Goal: Browse casually

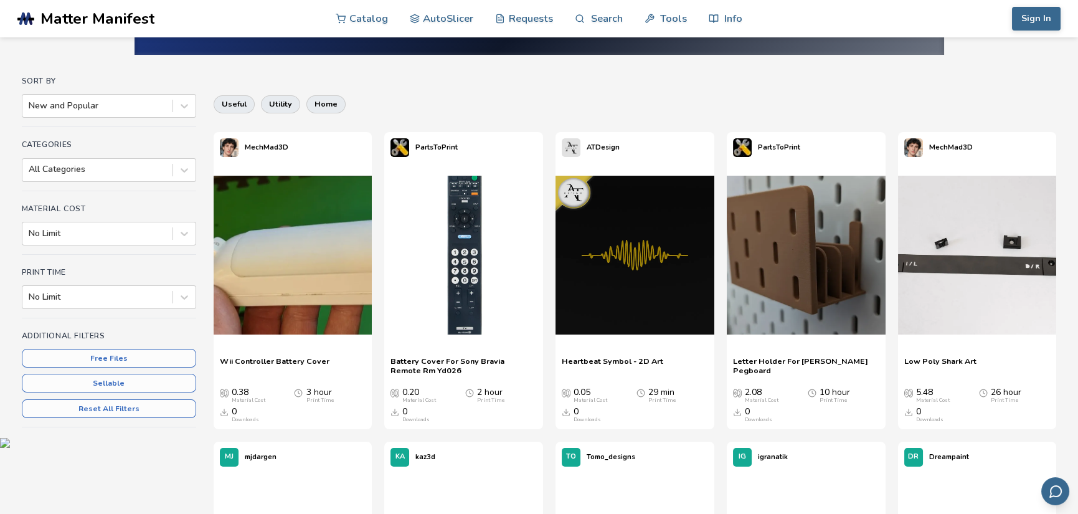
scroll to position [45, 0]
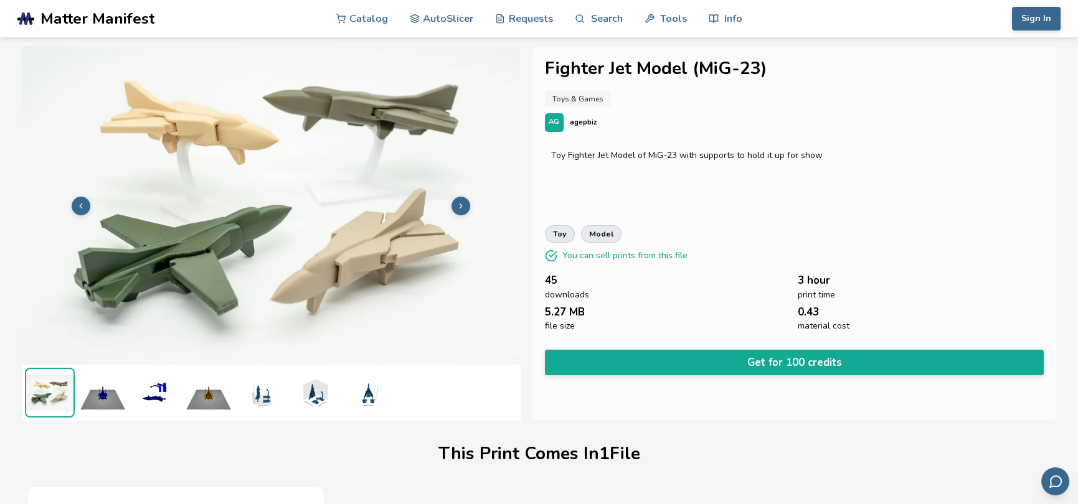
click at [153, 390] on img at bounding box center [156, 393] width 50 height 50
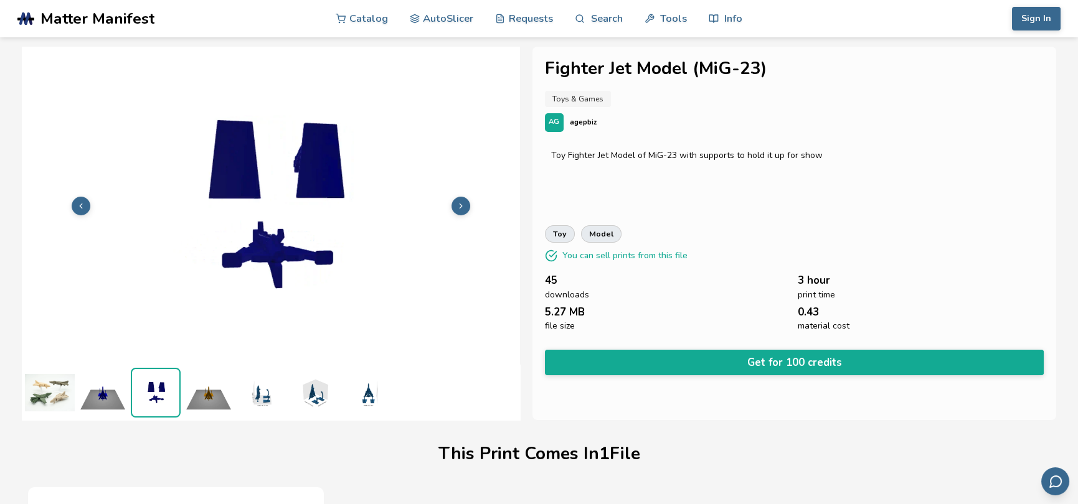
click at [203, 398] on img at bounding box center [209, 393] width 50 height 50
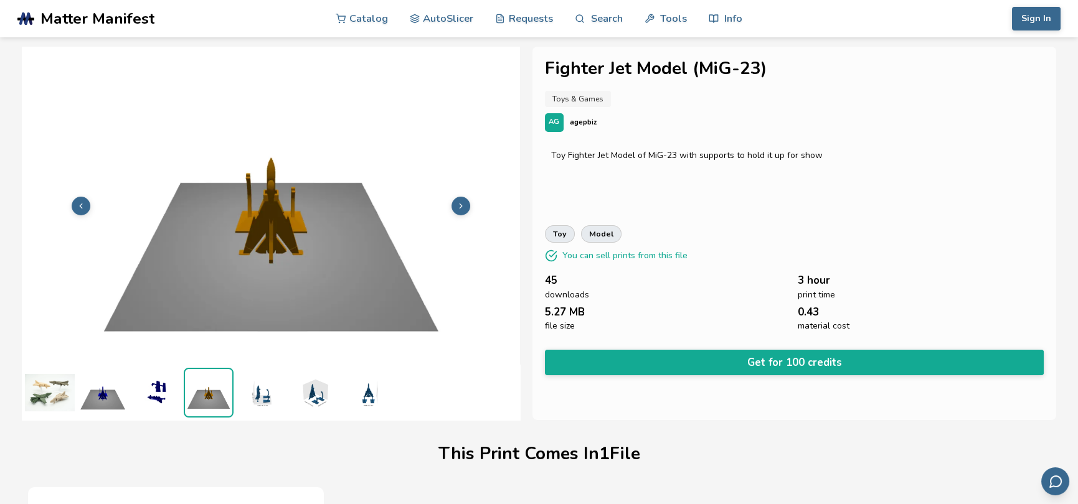
click at [261, 395] on img at bounding box center [262, 393] width 50 height 50
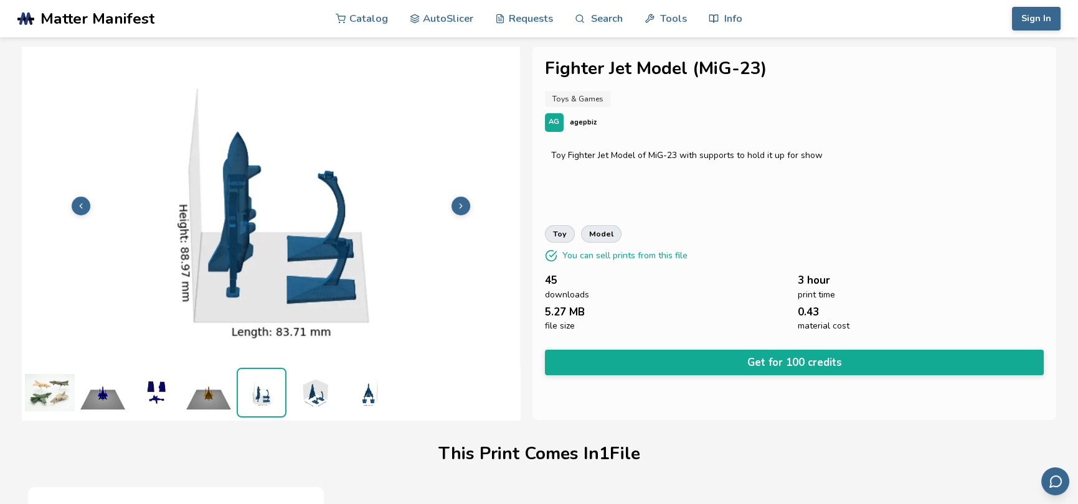
click at [310, 390] on img at bounding box center [314, 393] width 50 height 50
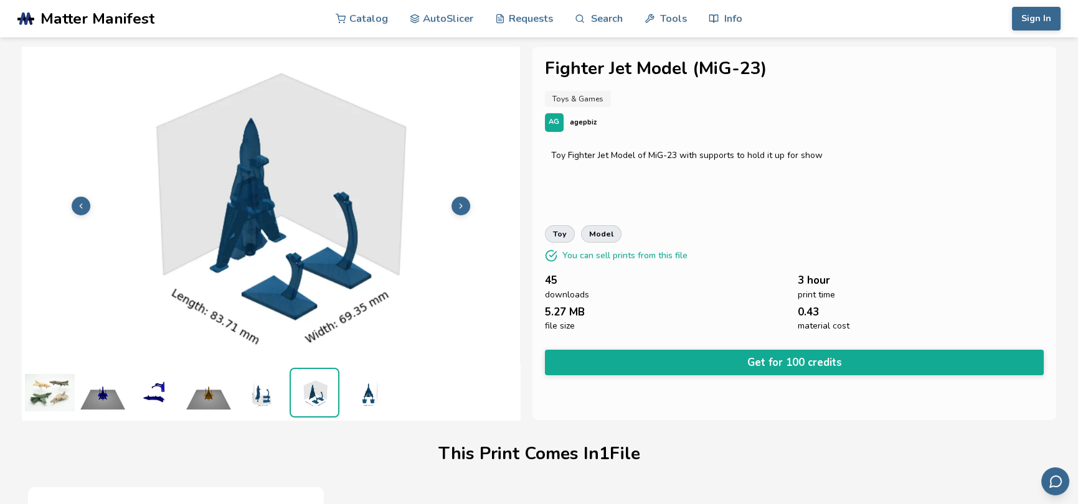
click at [370, 393] on img at bounding box center [367, 393] width 50 height 50
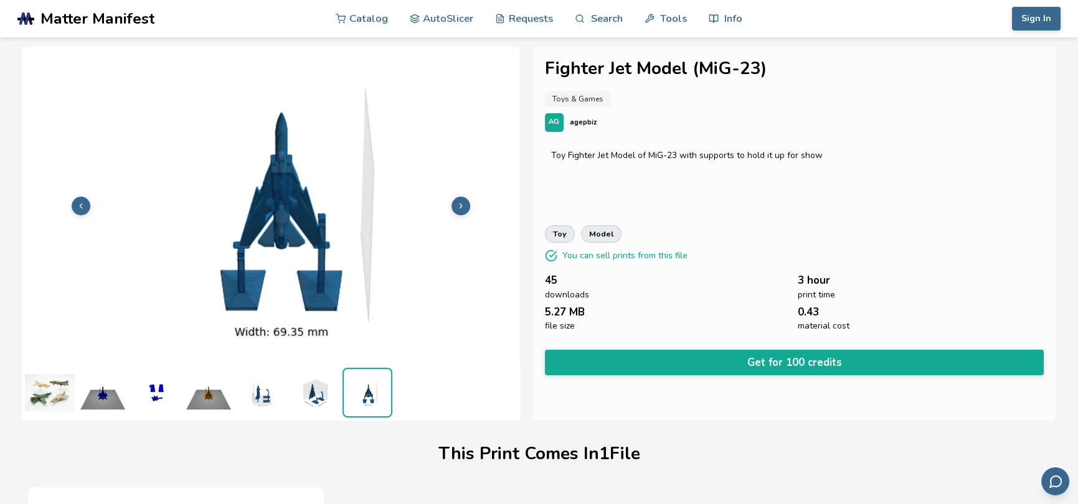
click at [95, 398] on img at bounding box center [103, 393] width 50 height 50
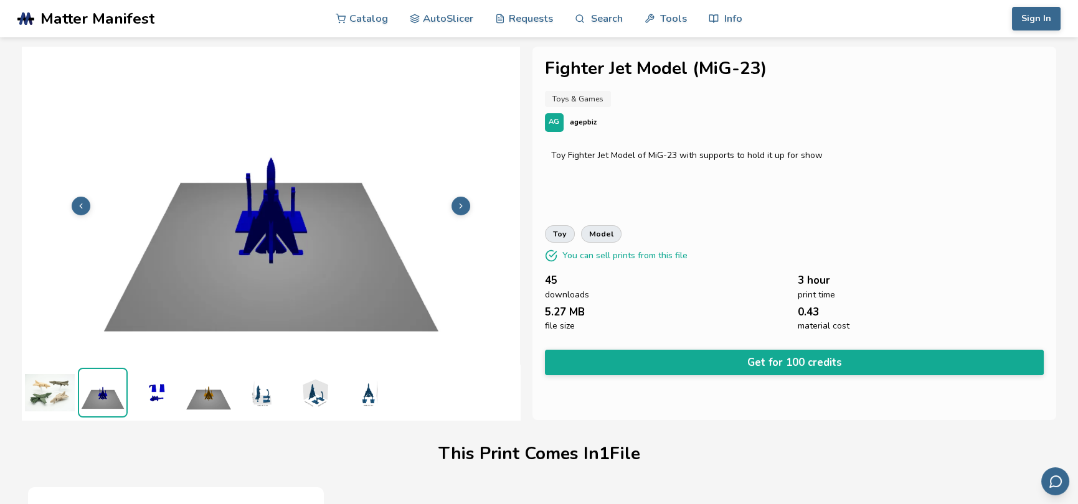
click at [56, 397] on img at bounding box center [50, 393] width 50 height 50
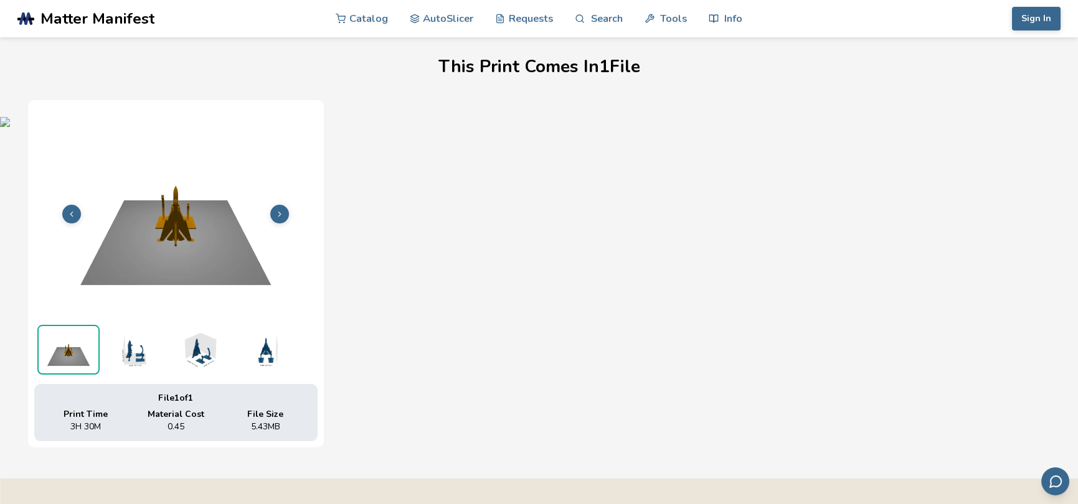
scroll to position [436, 0]
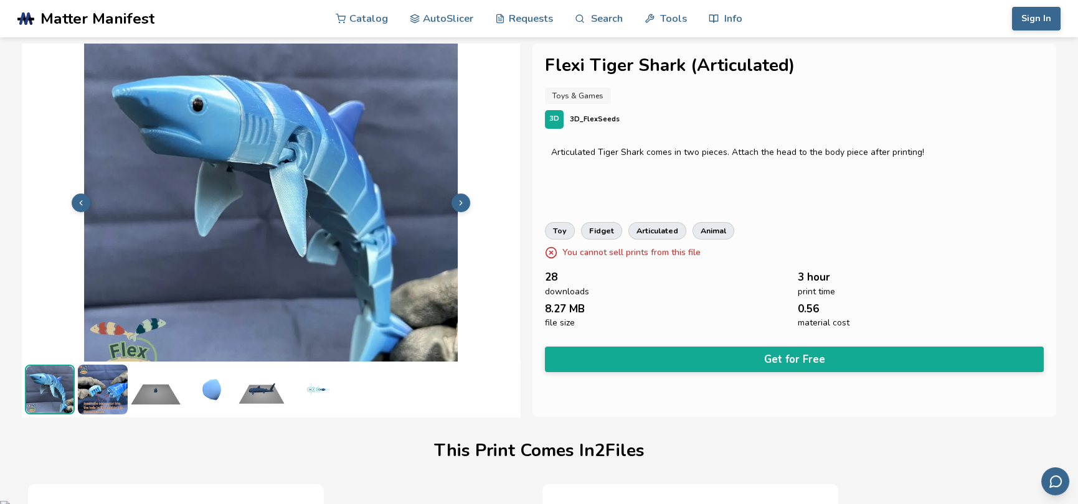
scroll to position [0, 5]
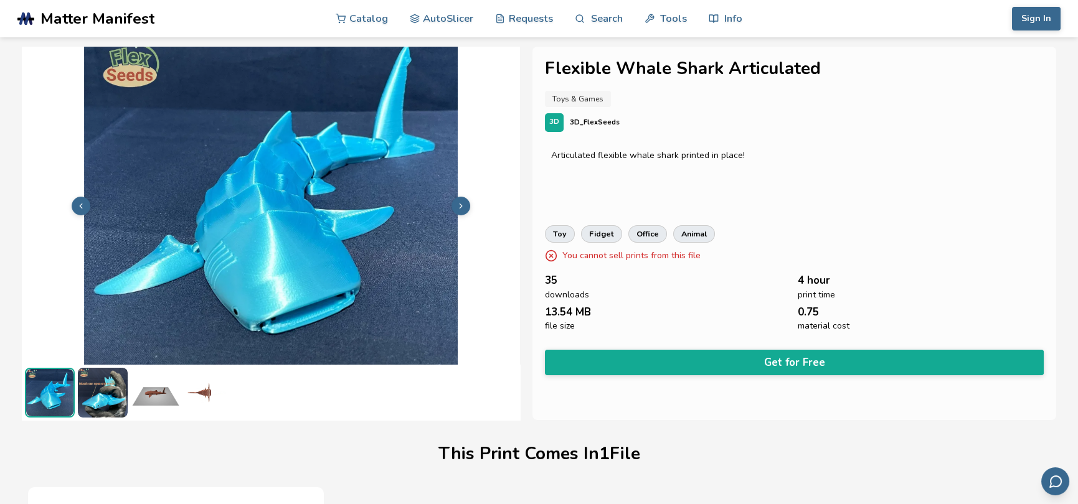
click at [107, 397] on img at bounding box center [103, 393] width 50 height 50
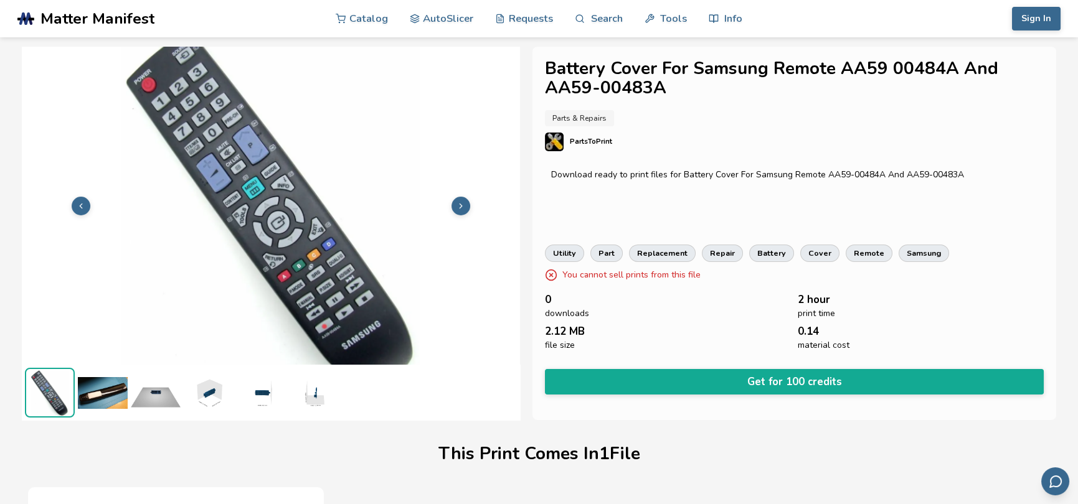
click at [103, 403] on img at bounding box center [103, 393] width 50 height 50
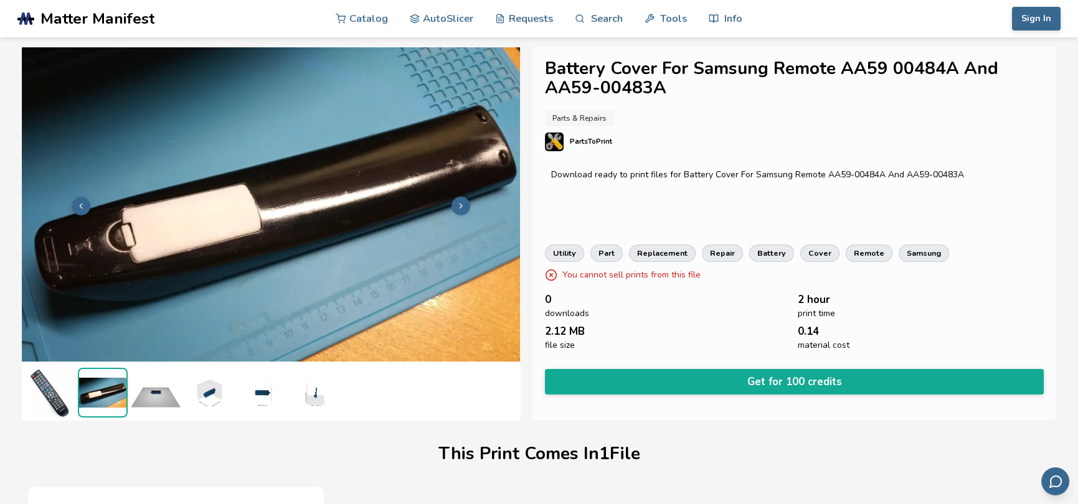
click at [44, 384] on img at bounding box center [50, 393] width 50 height 50
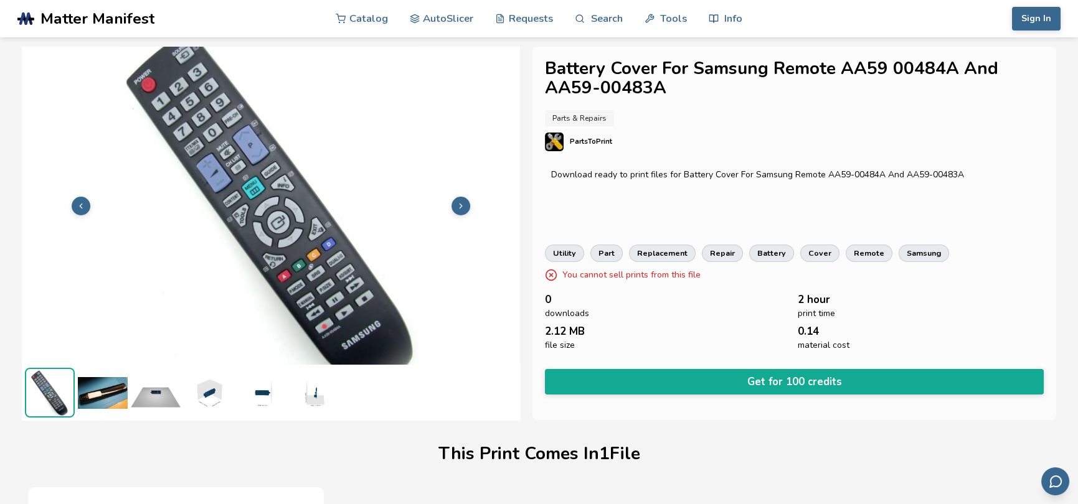
click at [157, 390] on img at bounding box center [156, 393] width 50 height 50
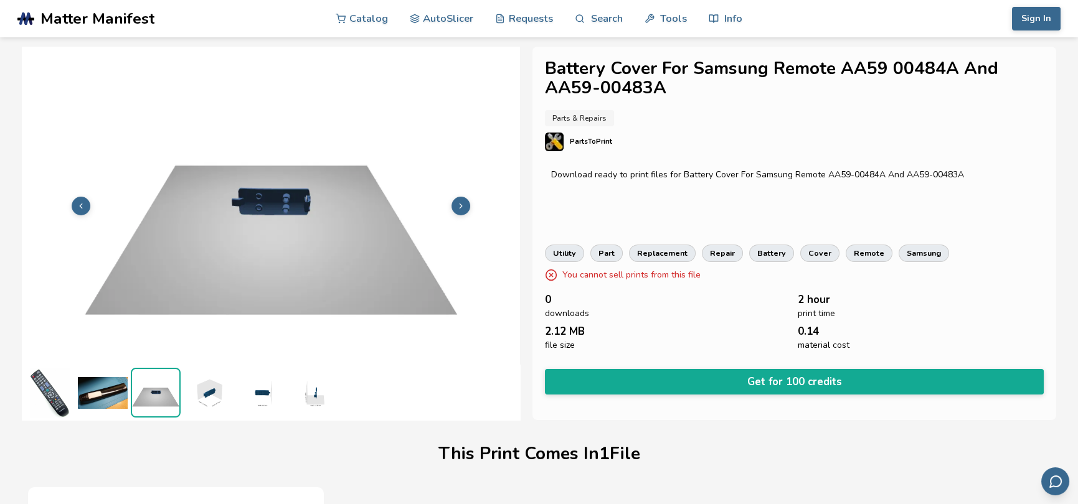
click at [224, 392] on img at bounding box center [209, 393] width 50 height 50
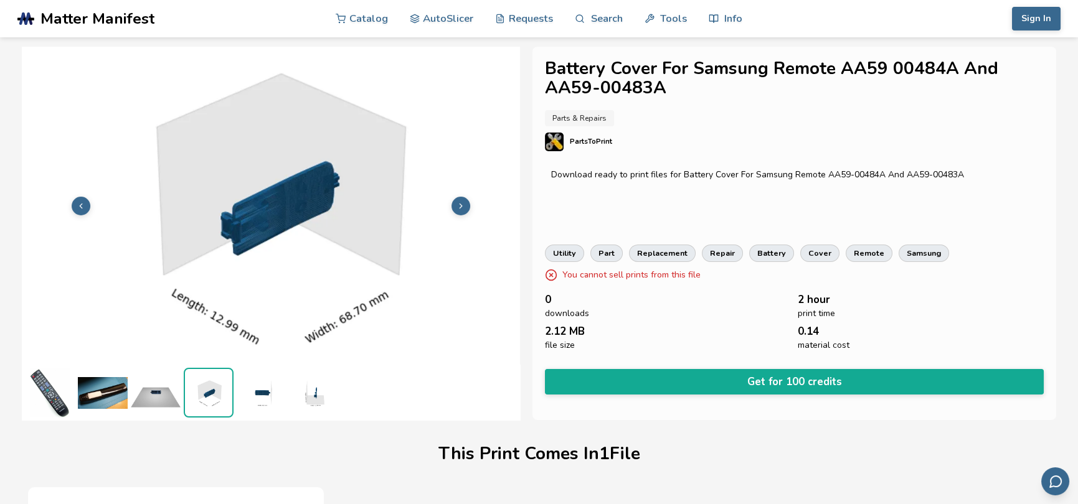
click at [255, 392] on img at bounding box center [262, 393] width 50 height 50
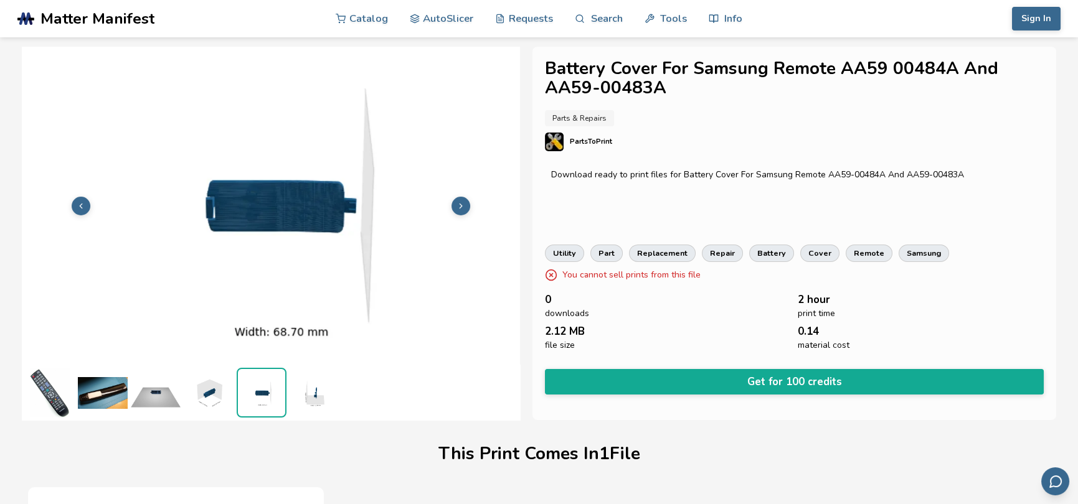
click at [44, 388] on img at bounding box center [50, 393] width 50 height 50
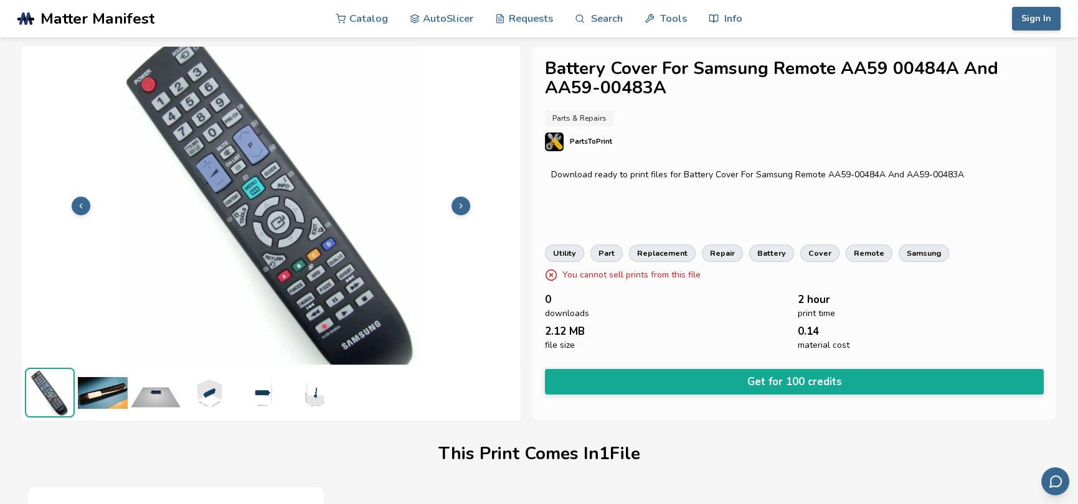
click at [121, 389] on img at bounding box center [103, 393] width 50 height 50
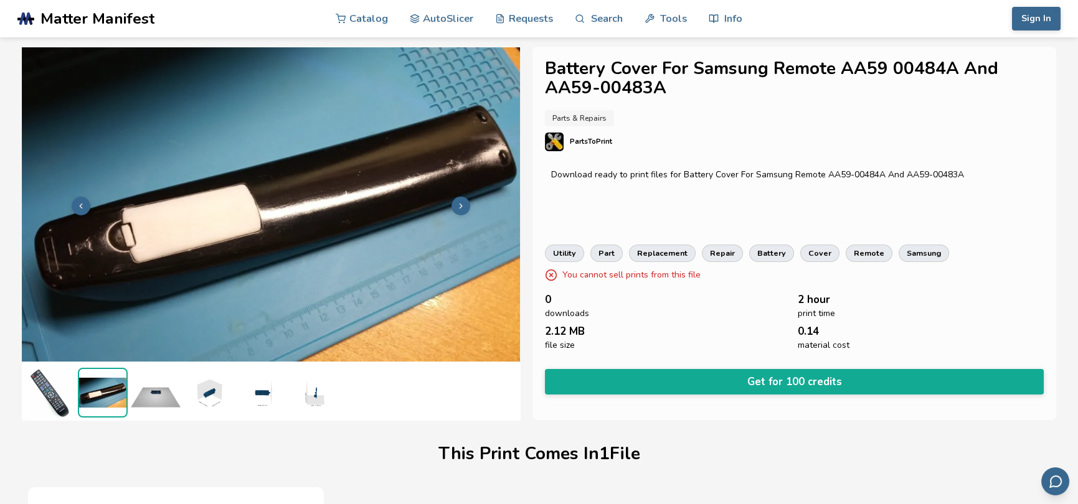
click at [314, 395] on img at bounding box center [314, 393] width 50 height 50
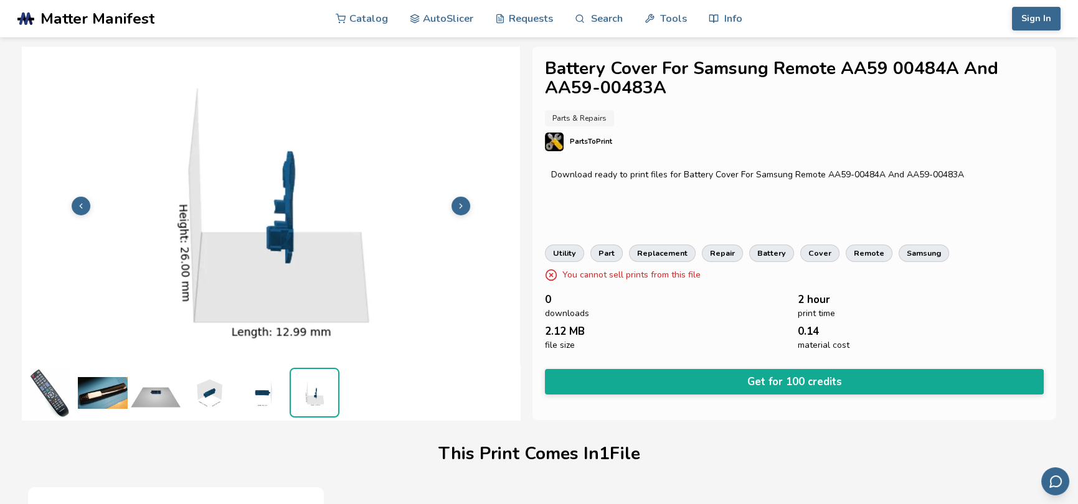
click at [248, 397] on img at bounding box center [262, 393] width 50 height 50
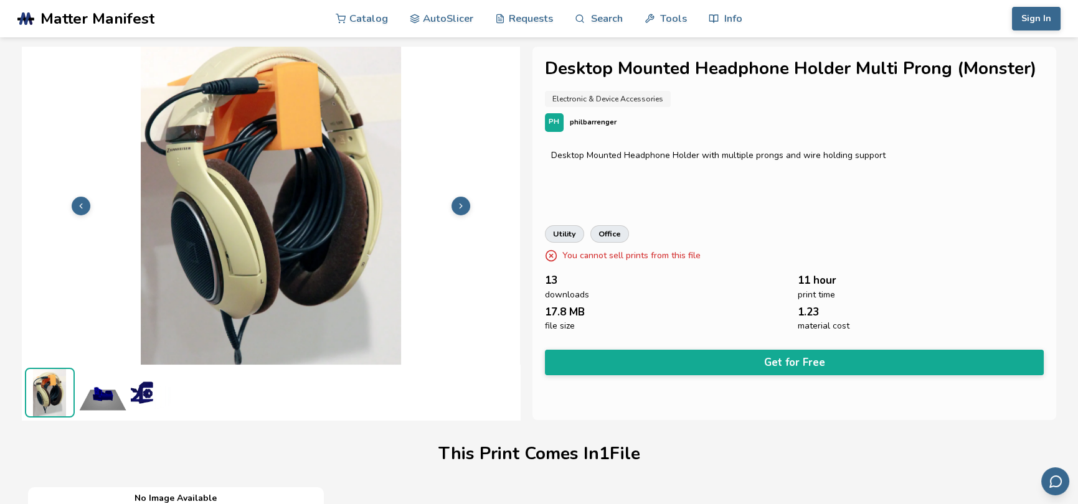
click at [98, 389] on img at bounding box center [103, 393] width 50 height 50
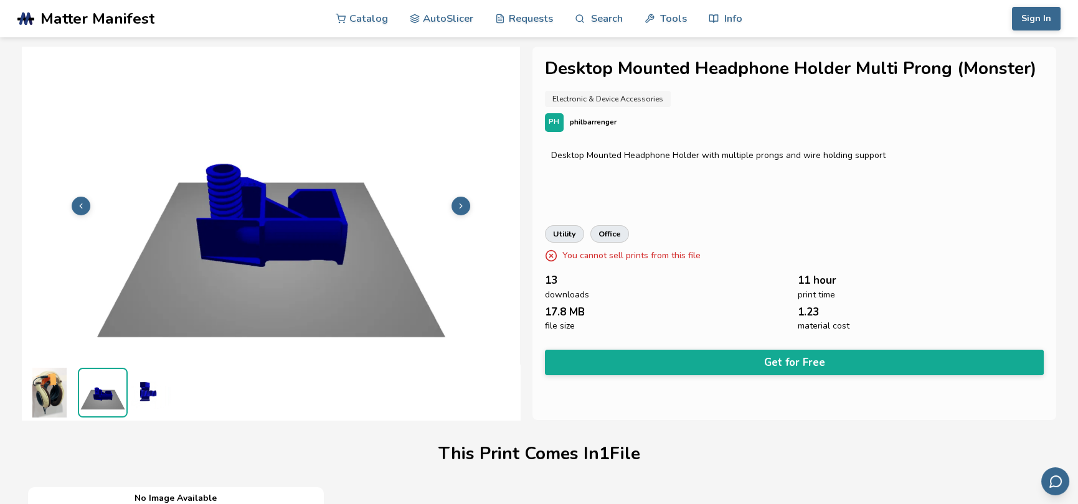
click at [146, 392] on img at bounding box center [156, 393] width 50 height 50
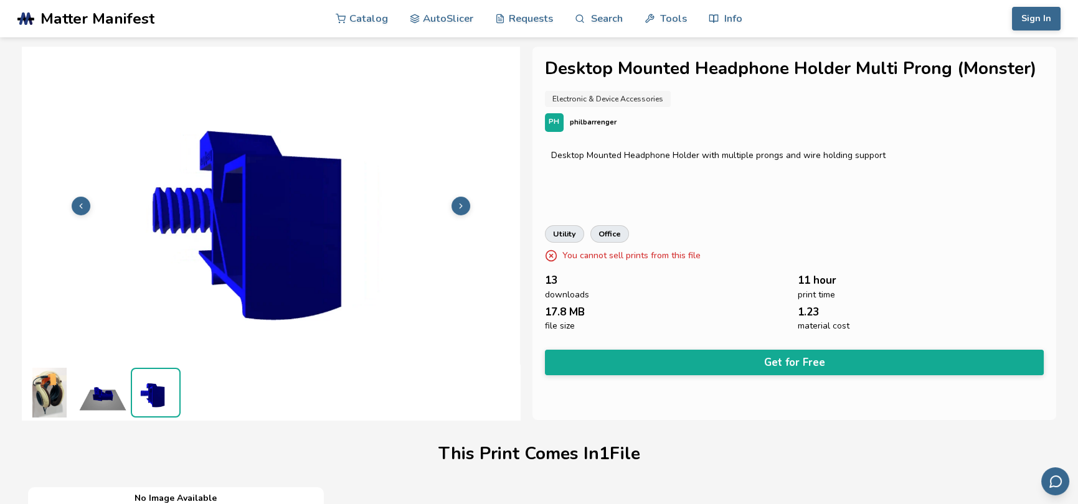
click at [113, 391] on img at bounding box center [103, 393] width 50 height 50
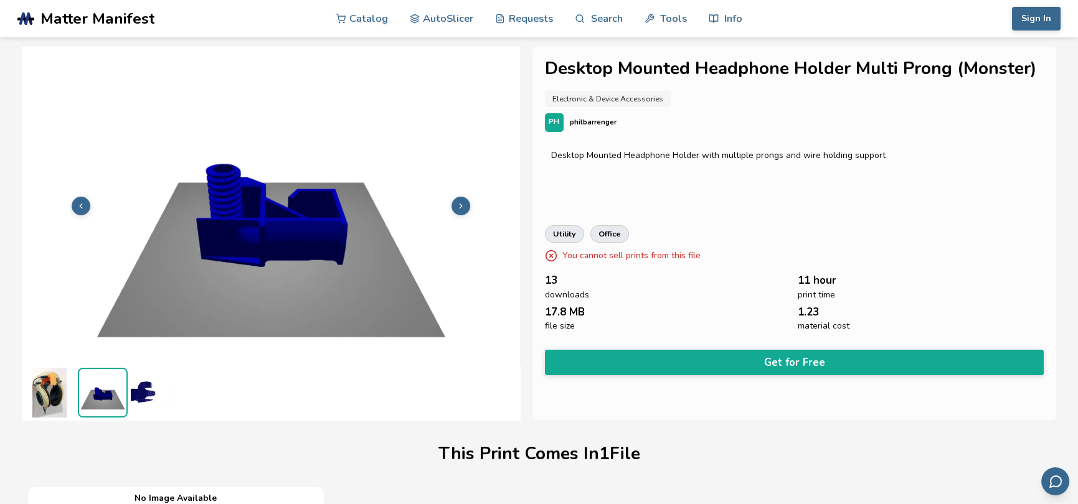
click at [40, 397] on img at bounding box center [50, 393] width 50 height 50
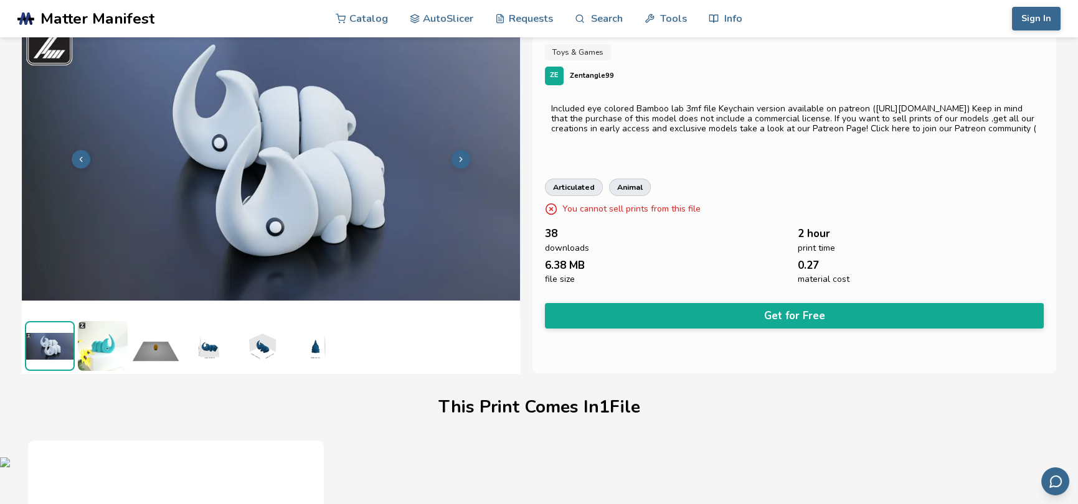
scroll to position [42, 0]
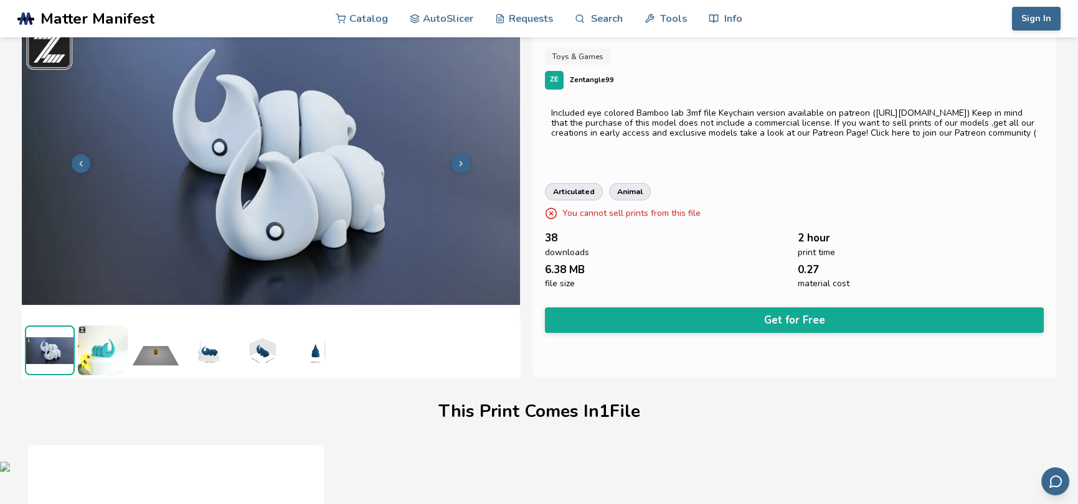
click at [99, 343] on img at bounding box center [103, 351] width 50 height 50
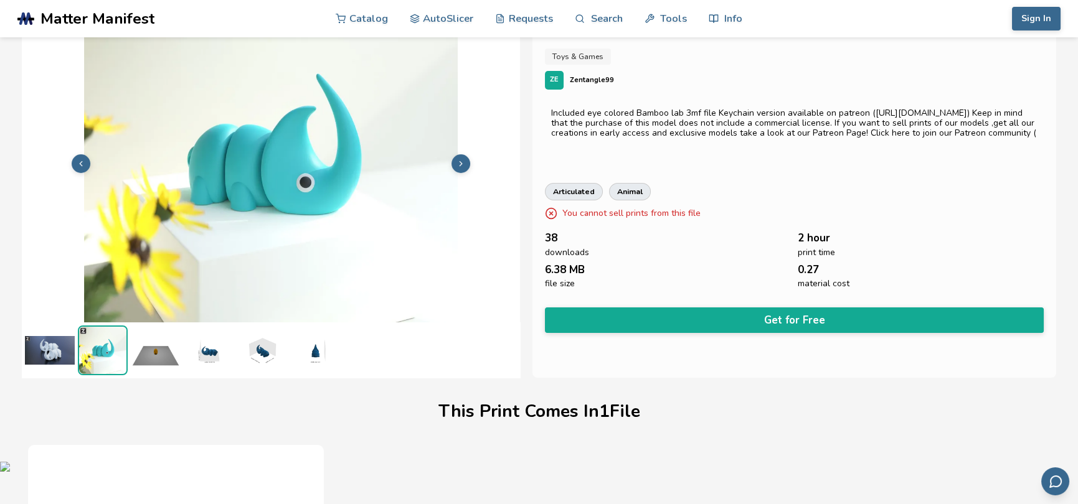
click at [39, 345] on img at bounding box center [50, 351] width 50 height 50
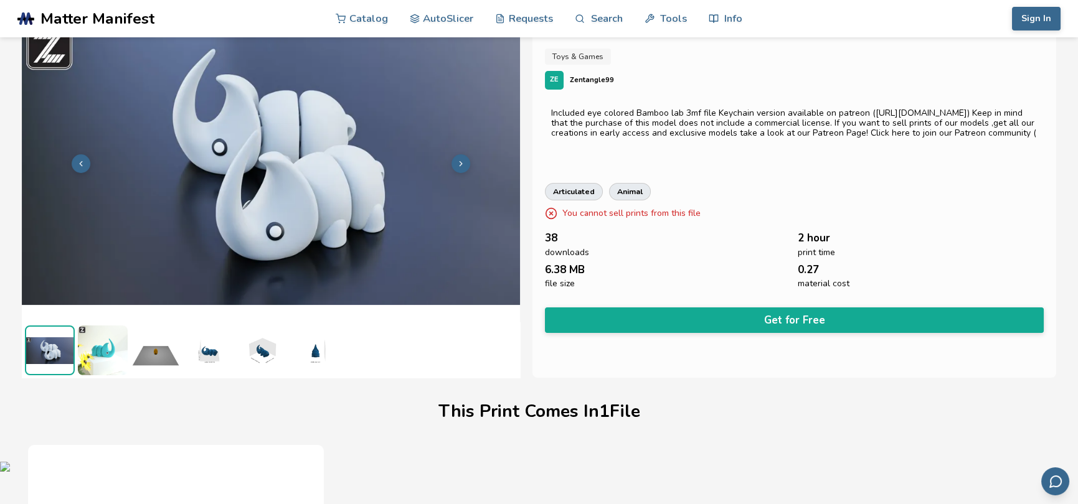
click at [101, 346] on img at bounding box center [103, 351] width 50 height 50
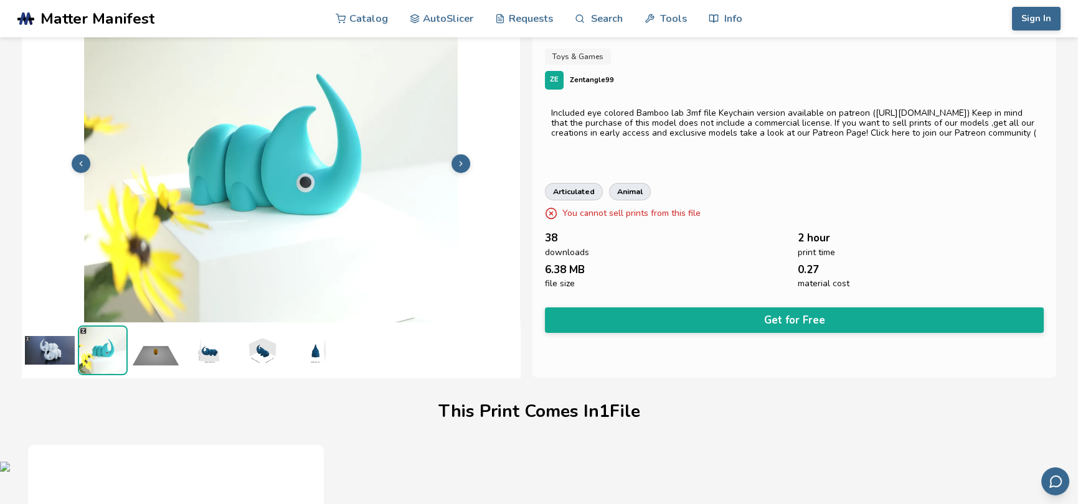
click at [148, 349] on img at bounding box center [156, 351] width 50 height 50
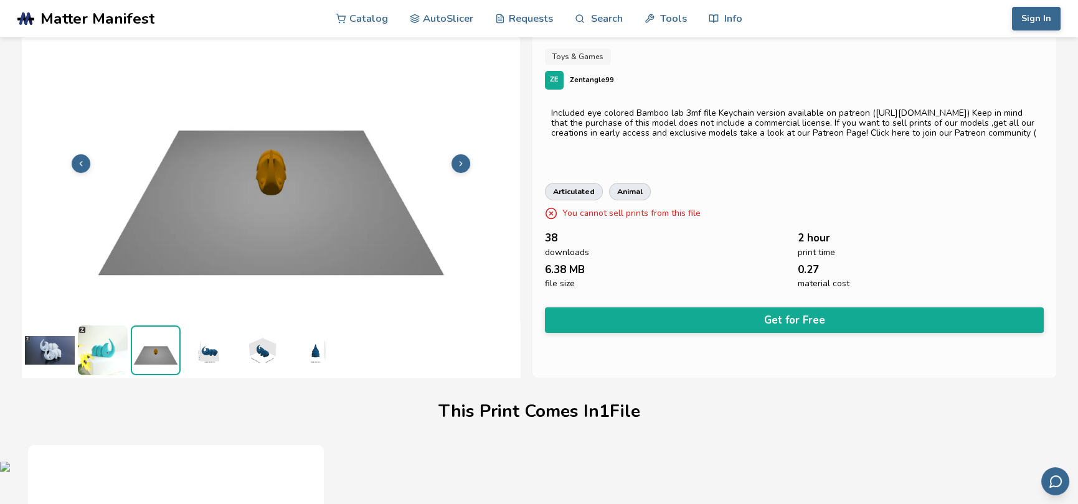
click at [217, 350] on img at bounding box center [209, 351] width 50 height 50
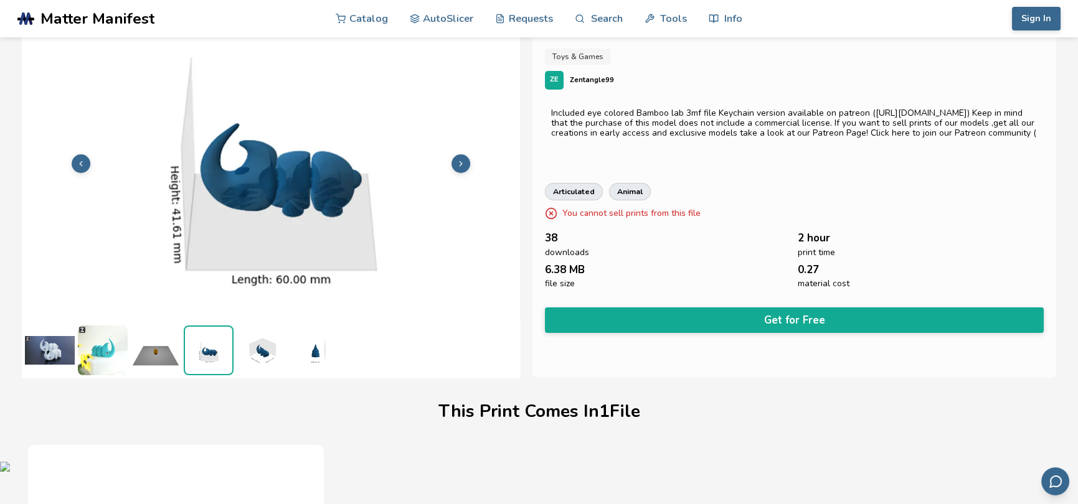
click at [268, 350] on img at bounding box center [262, 351] width 50 height 50
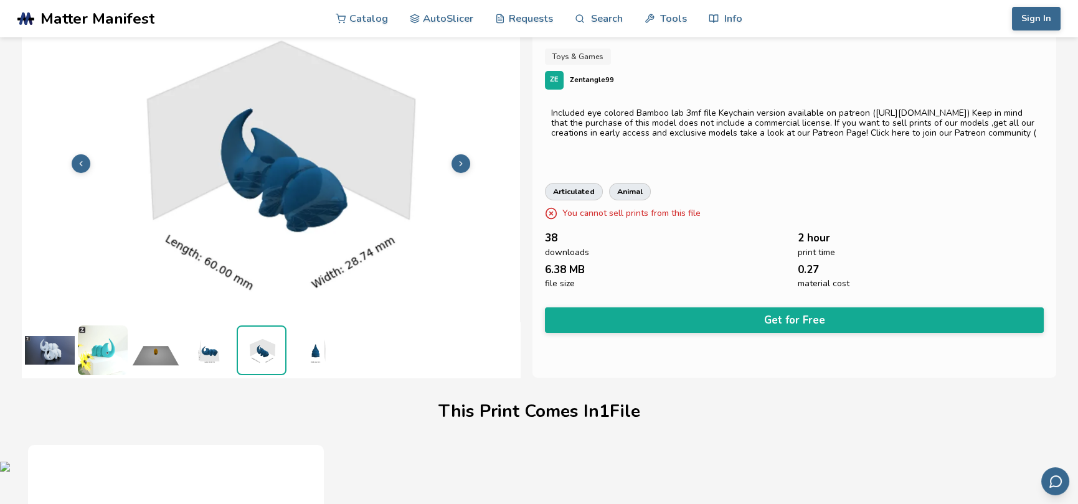
click at [308, 348] on img at bounding box center [314, 351] width 50 height 50
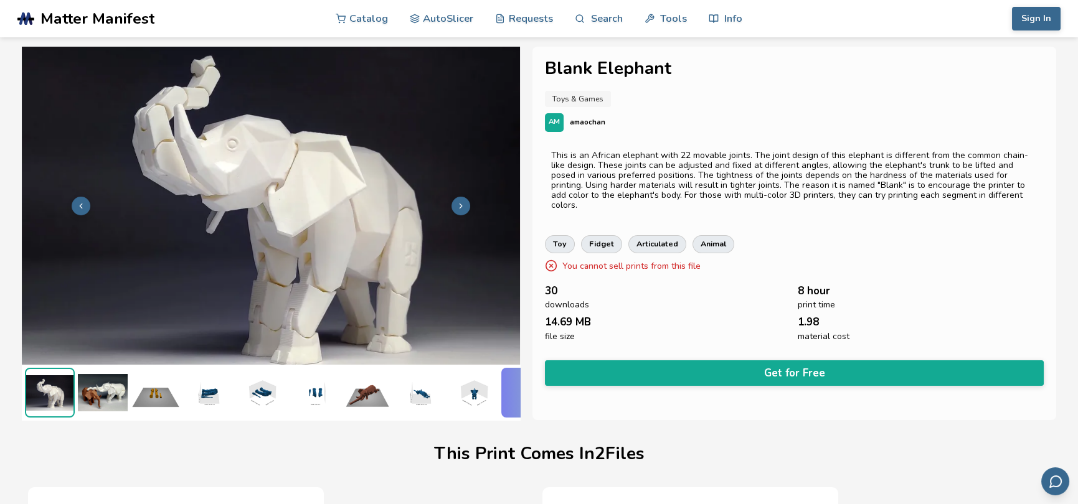
click at [365, 384] on img at bounding box center [367, 393] width 50 height 50
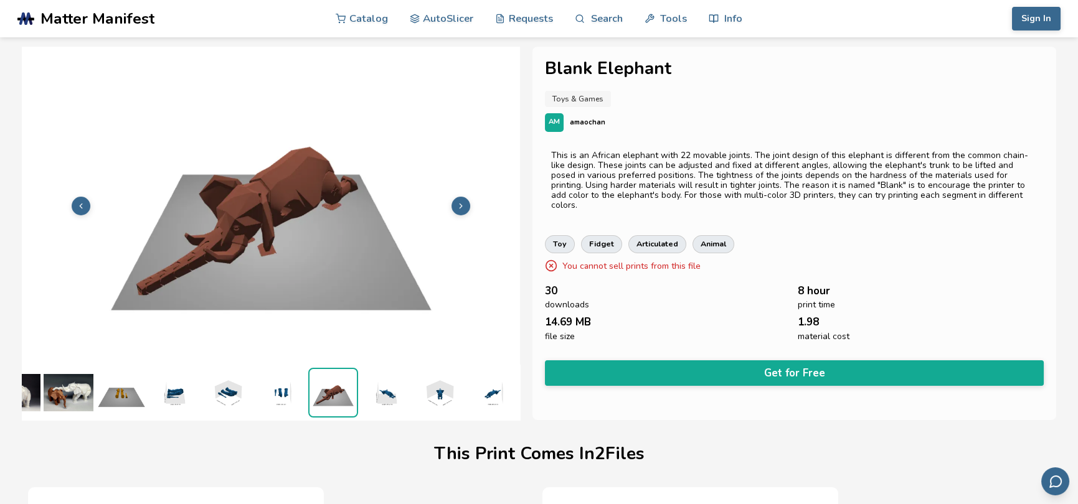
scroll to position [0, 44]
click at [388, 384] on img at bounding box center [386, 393] width 50 height 50
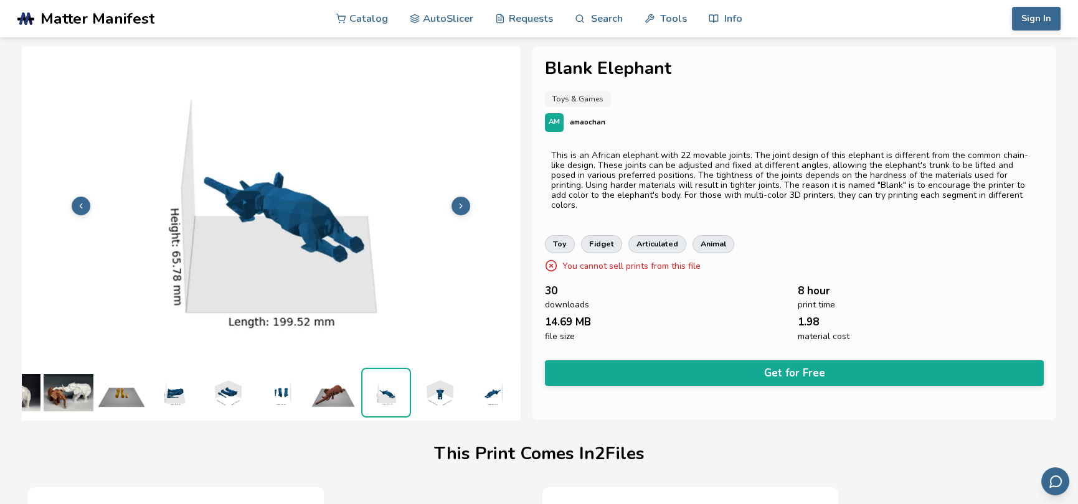
click at [73, 379] on img at bounding box center [69, 393] width 50 height 50
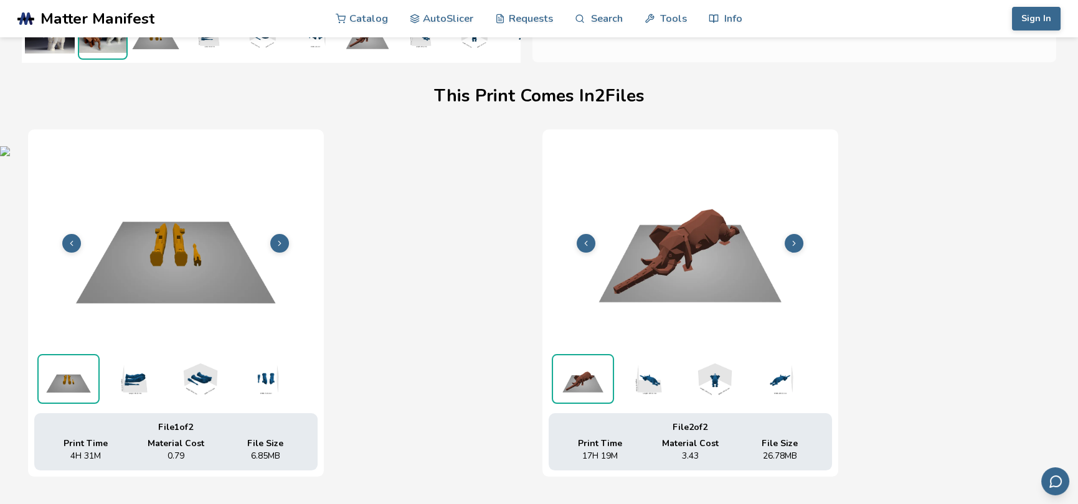
scroll to position [374, 0]
